Goal: Task Accomplishment & Management: Use online tool/utility

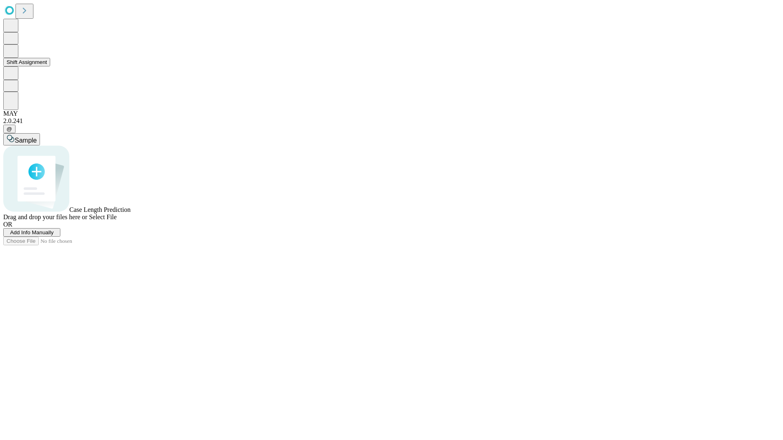
click at [50, 66] on button "Shift Assignment" at bounding box center [26, 62] width 47 height 9
